Goal: Information Seeking & Learning: Learn about a topic

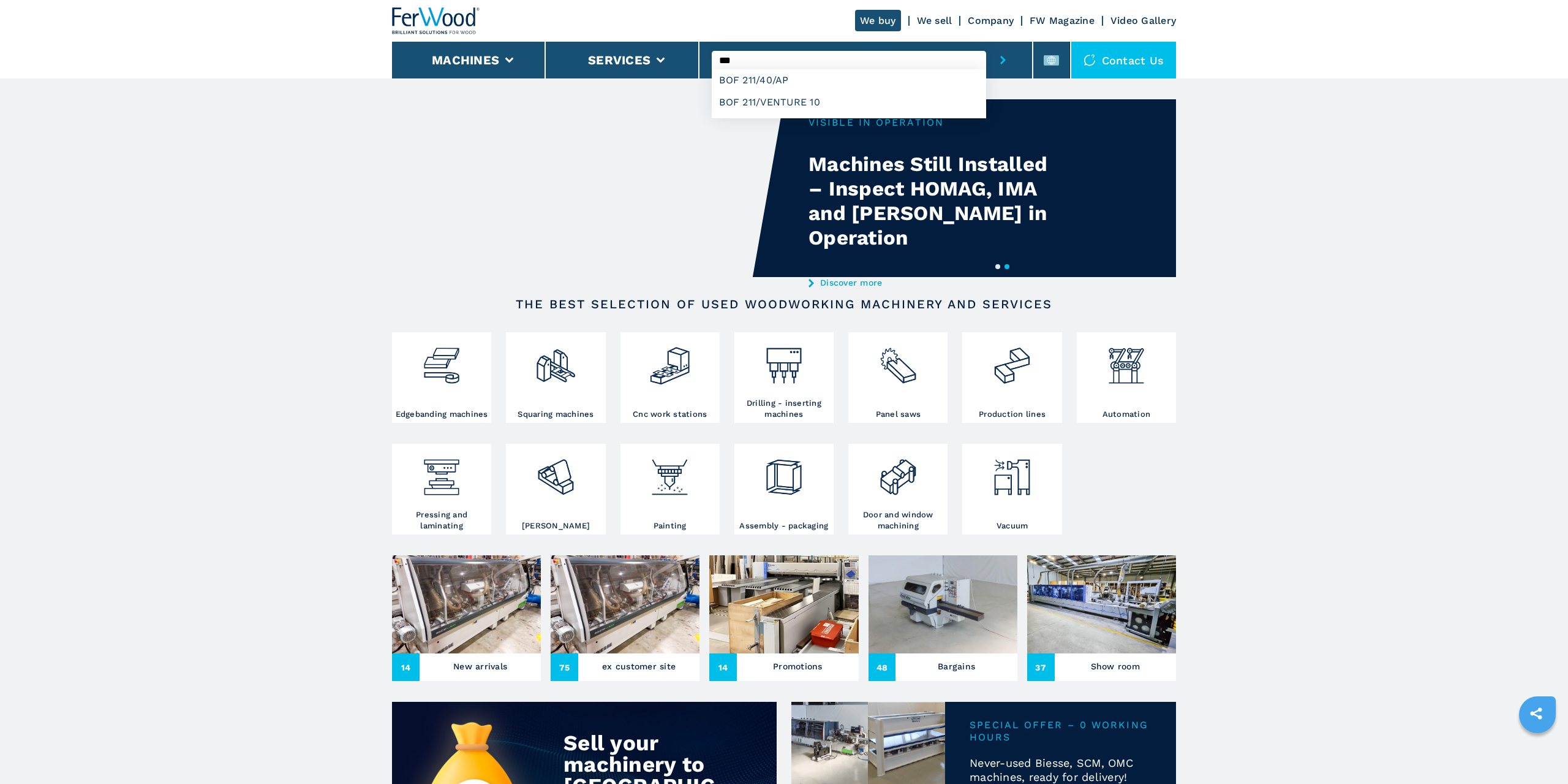
type input "***"
click at [1007, 57] on button "submit-button" at bounding box center [1003, 60] width 33 height 37
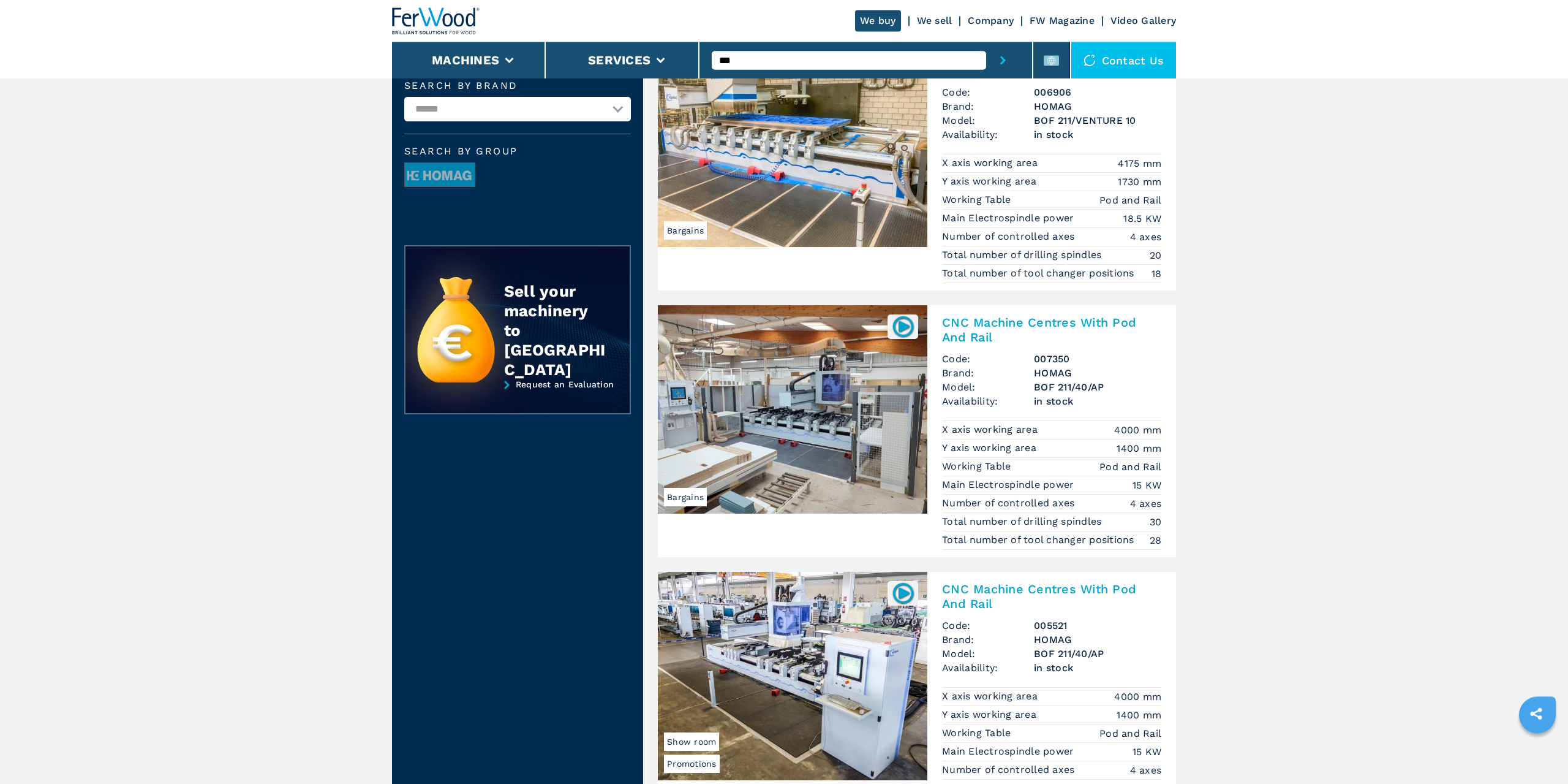
scroll to position [208, 0]
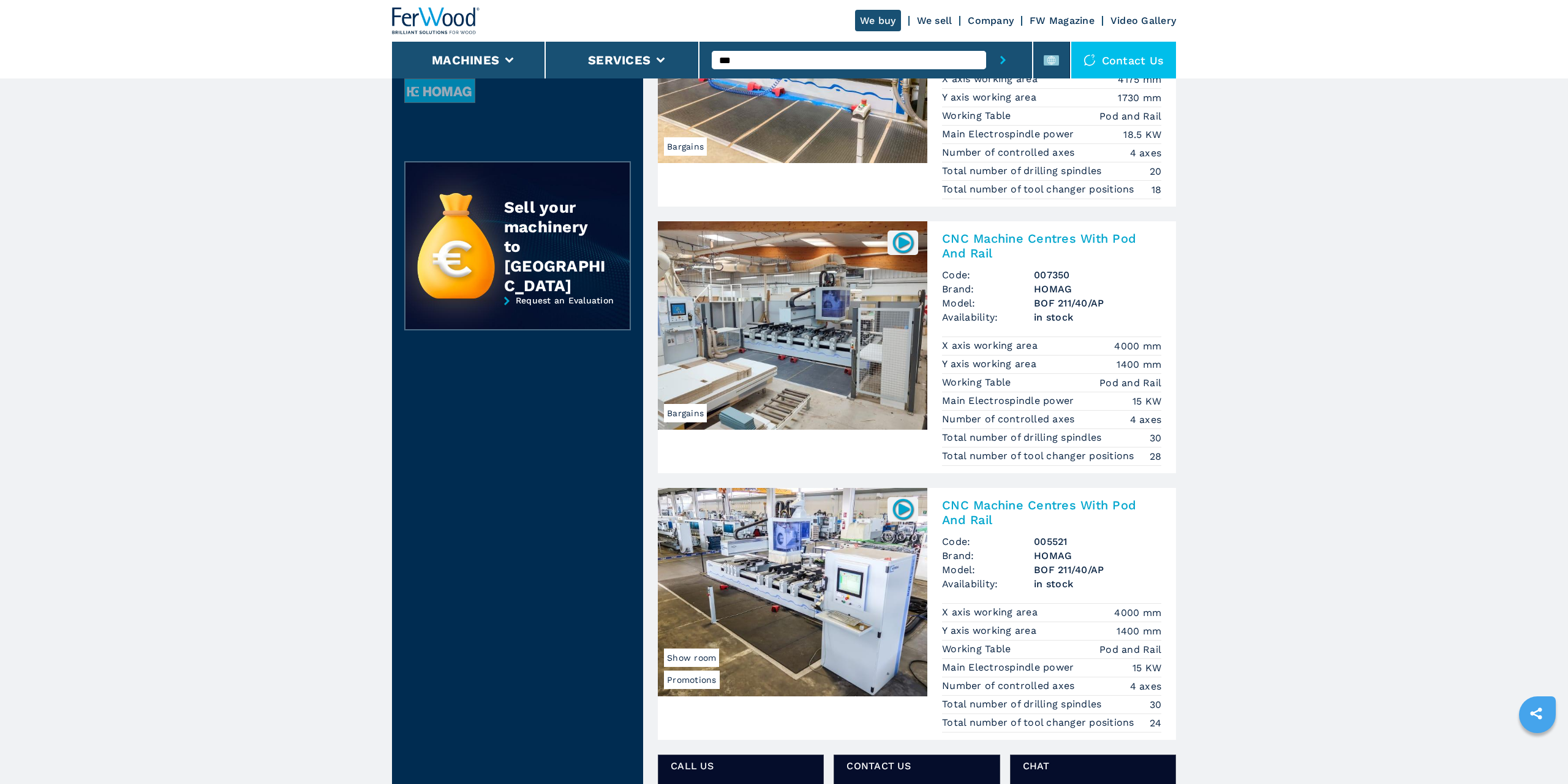
click at [1032, 237] on h2 "CNC Machine Centres With Pod And Rail" at bounding box center [1052, 246] width 220 height 29
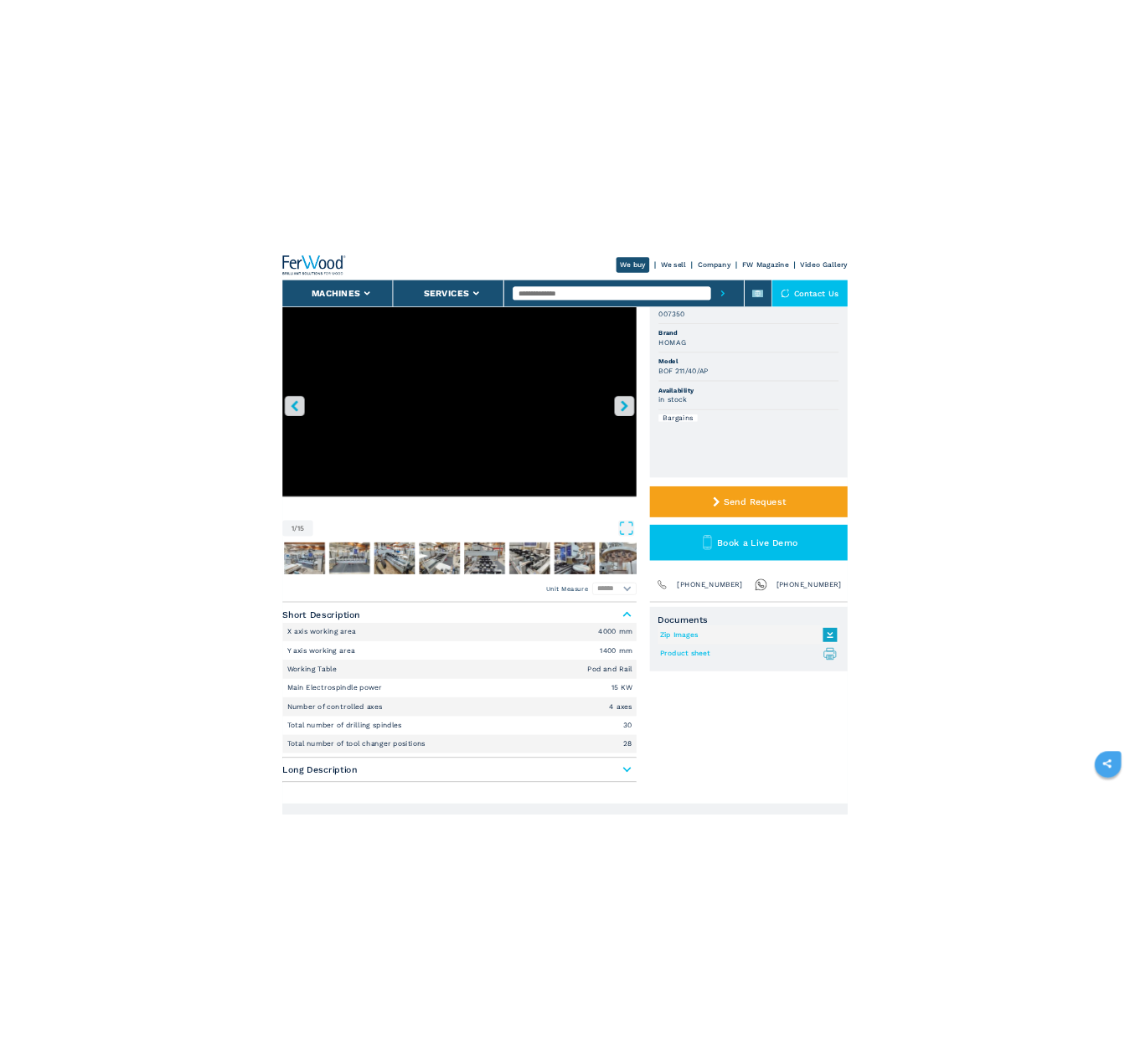
scroll to position [285, 0]
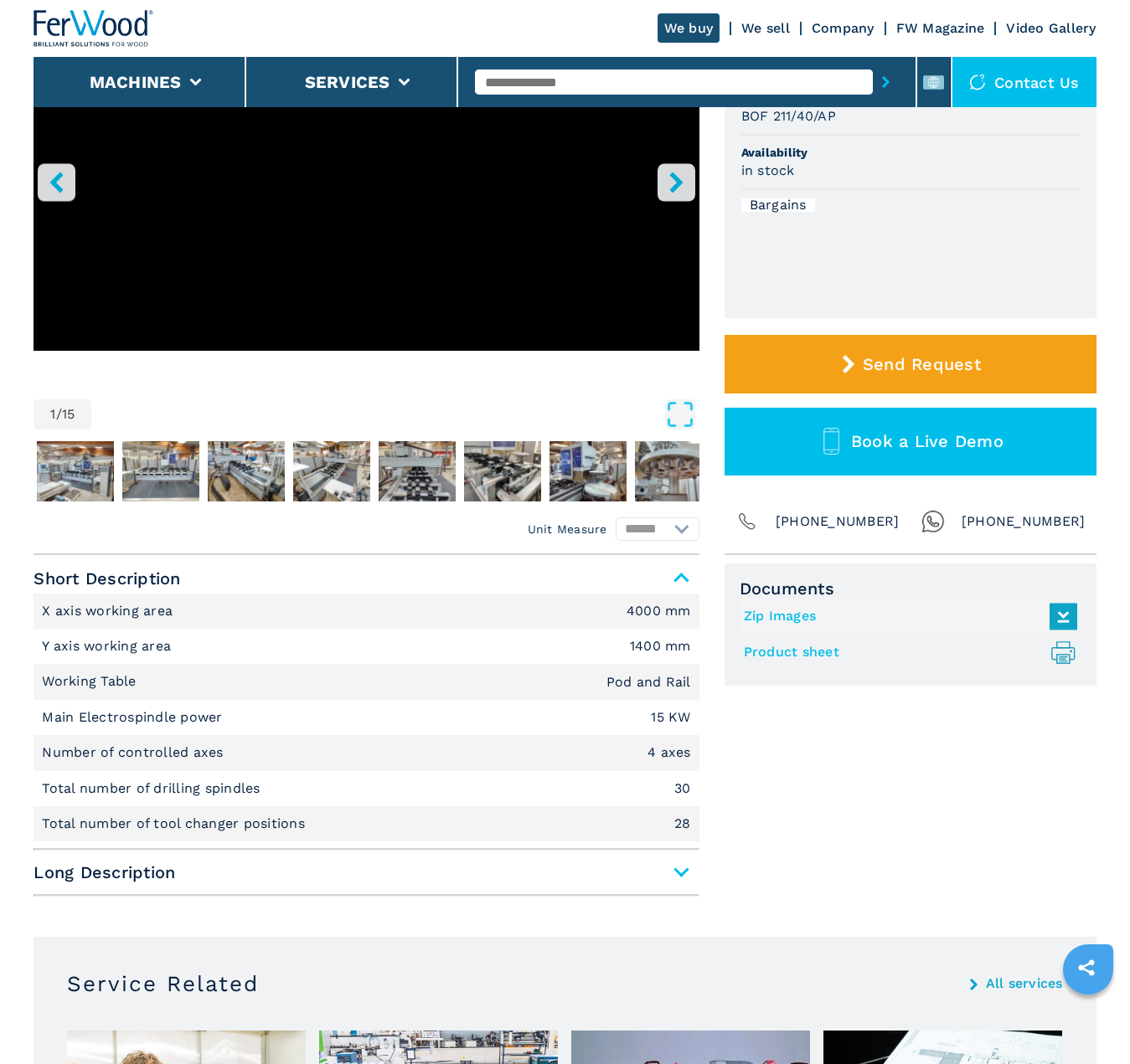
click at [971, 211] on li "Bargains" at bounding box center [910, 205] width 339 height 30
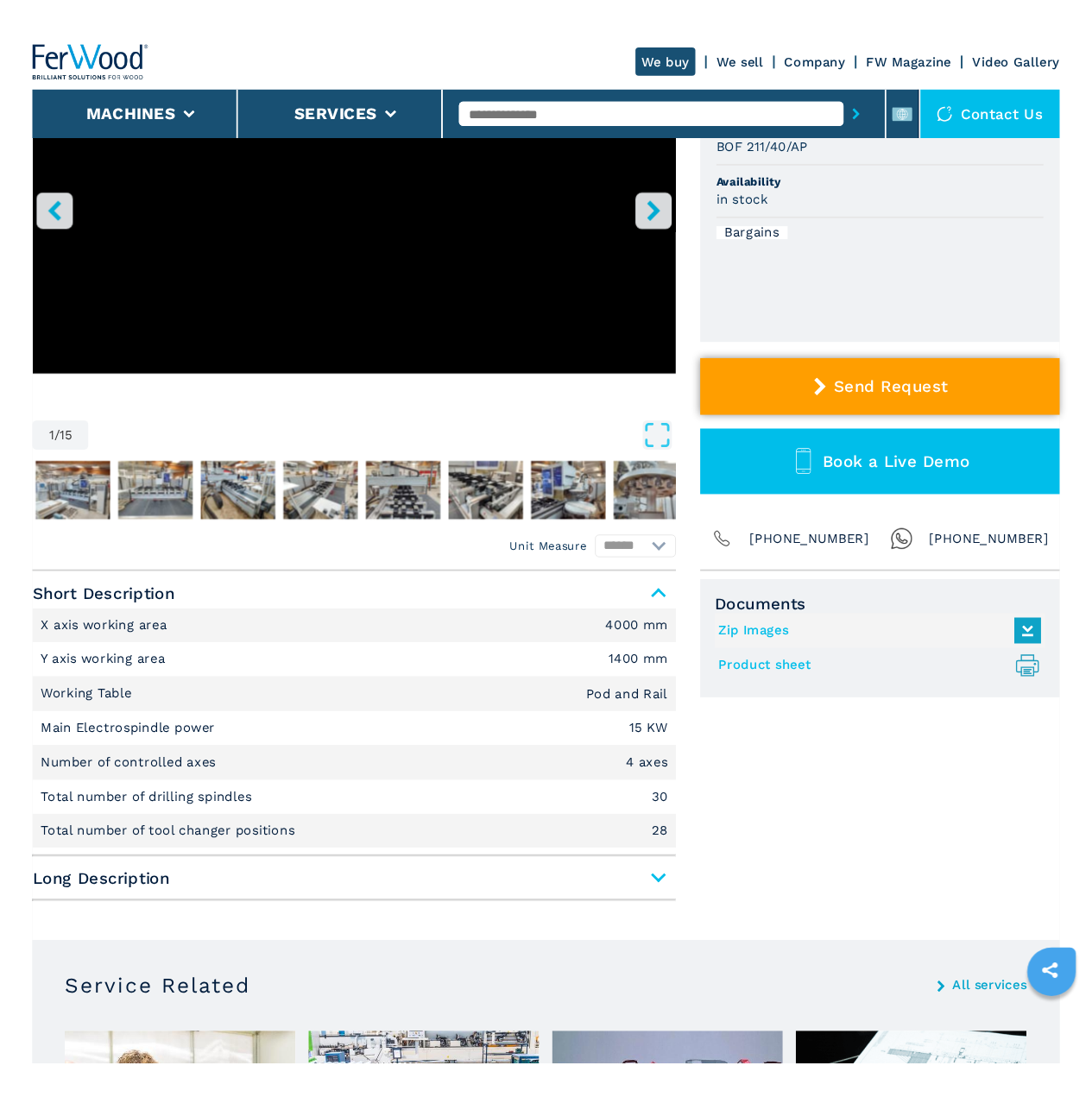
scroll to position [0, 0]
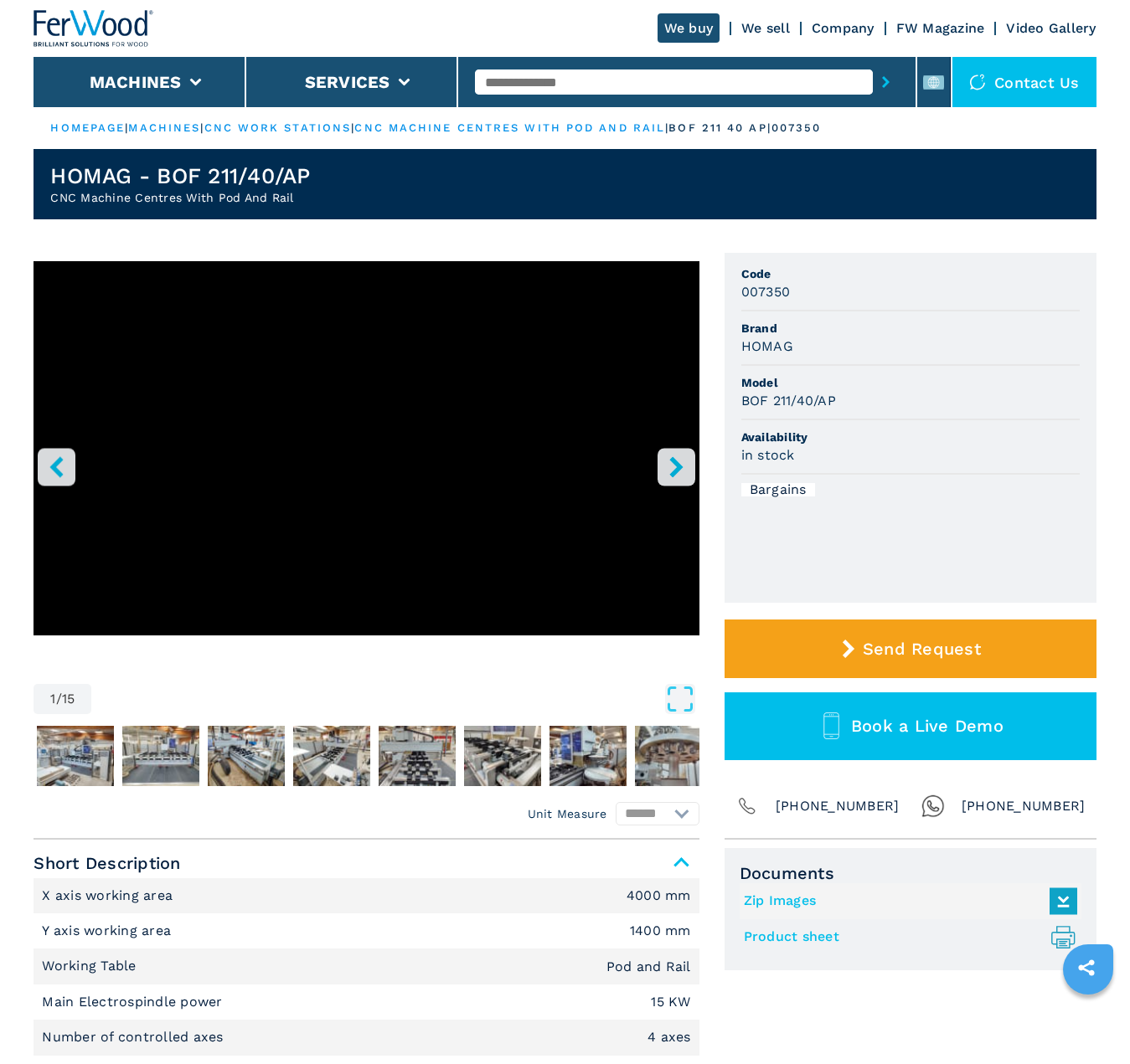
click at [778, 287] on h3 "007350" at bounding box center [766, 291] width 49 height 19
copy h3 "007350"
